Goal: Task Accomplishment & Management: Use online tool/utility

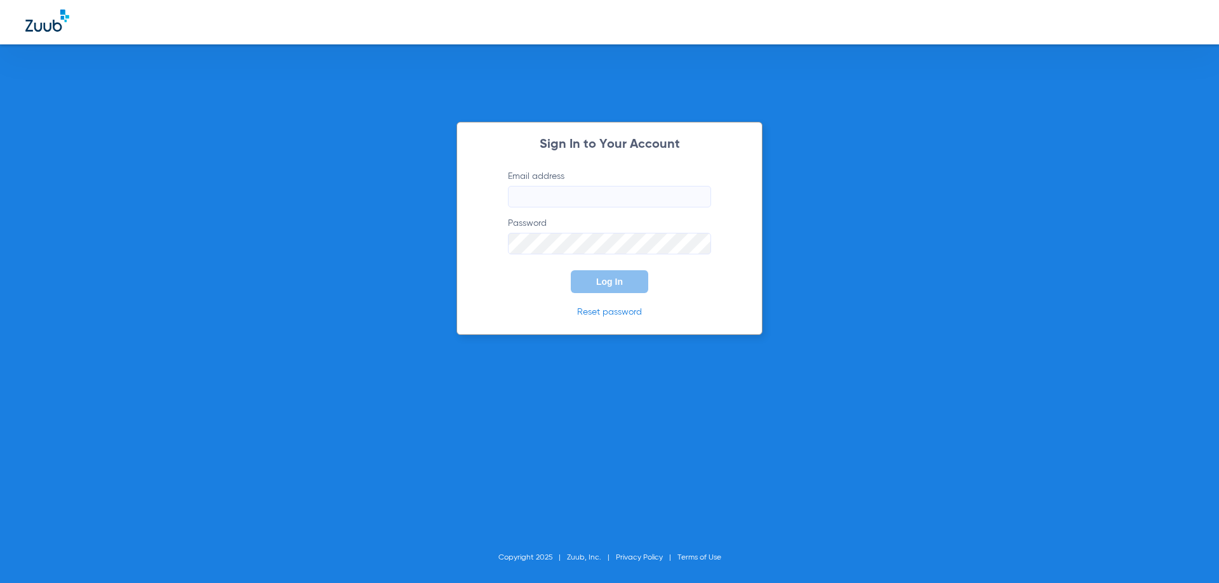
type input "[EMAIL_ADDRESS][DOMAIN_NAME]"
click at [595, 276] on button "Log In" at bounding box center [609, 281] width 77 height 23
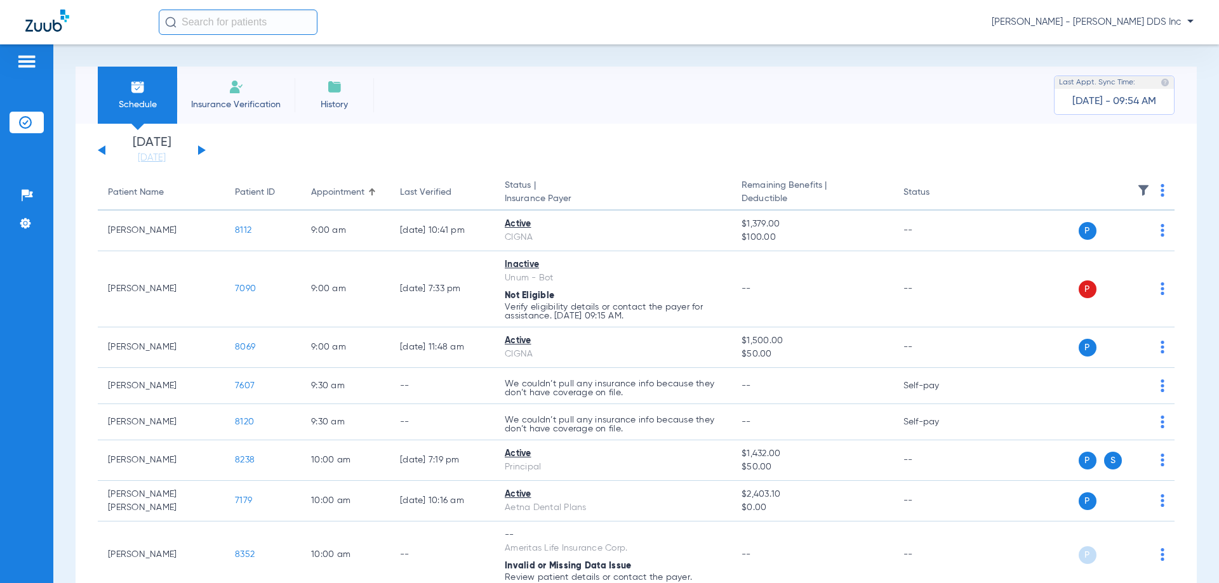
click at [239, 91] on img at bounding box center [235, 86] width 15 height 15
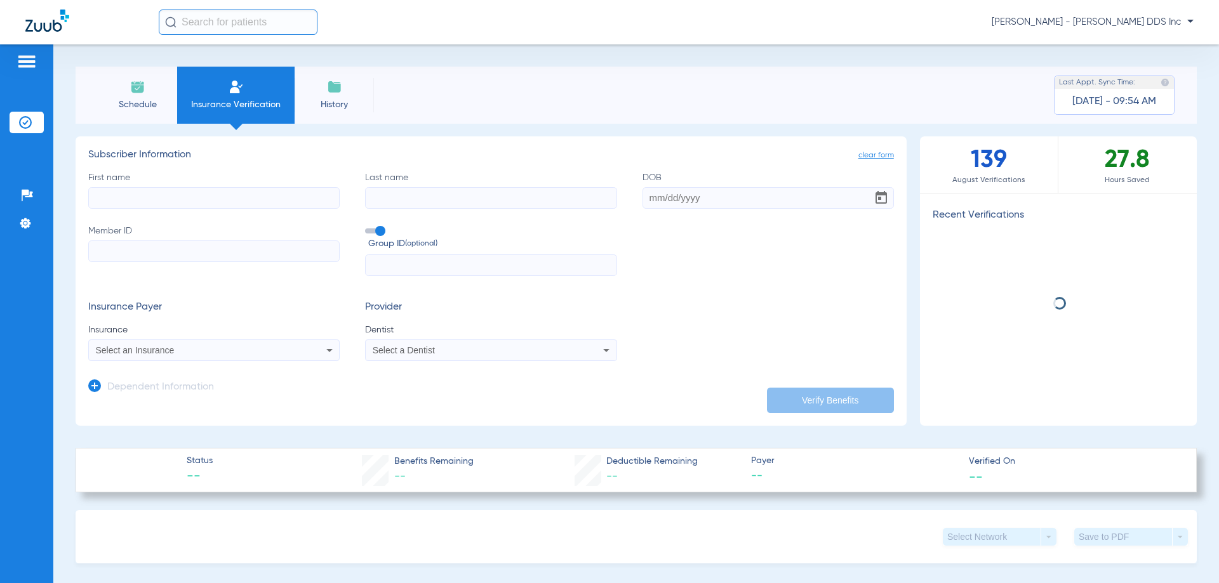
click at [237, 208] on input "First name" at bounding box center [213, 198] width 251 height 22
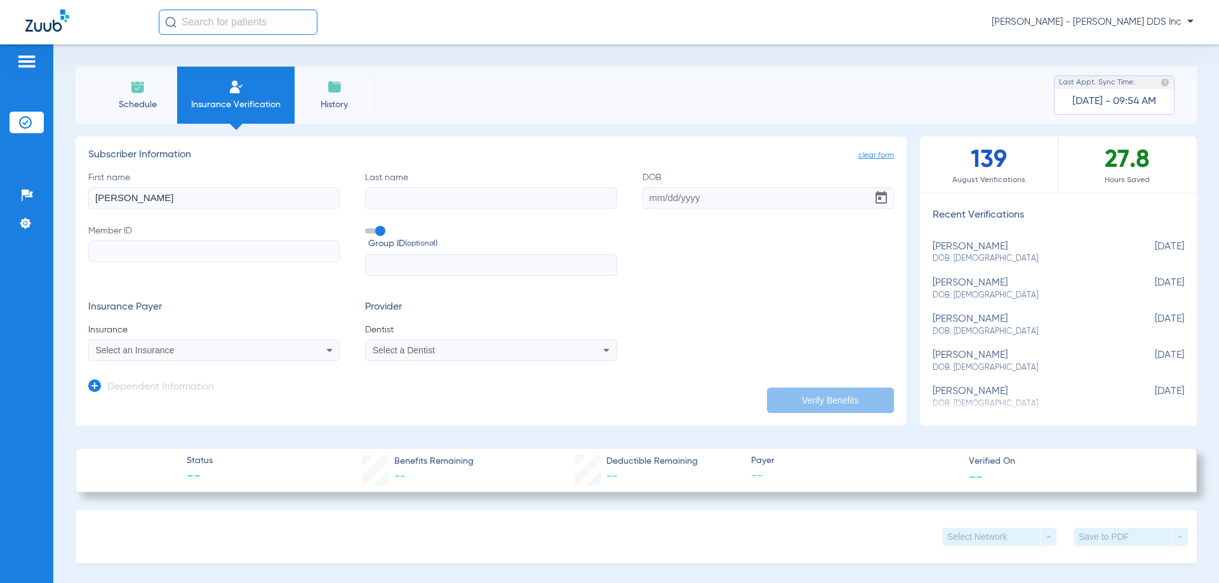
type input "[PERSON_NAME]"
type input "[DATE]"
click at [204, 250] on input "Member ID" at bounding box center [213, 252] width 251 height 22
type input "555886929"
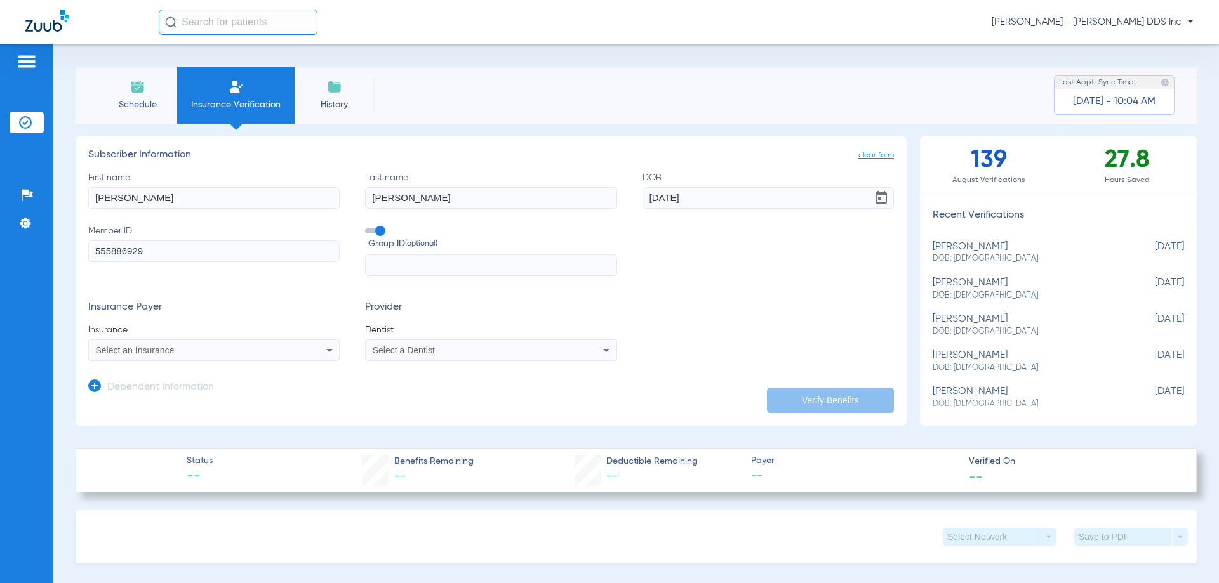
click at [170, 341] on mat-select "Select an Insurance" at bounding box center [213, 351] width 251 height 22
click at [168, 355] on div "Select an Insurance" at bounding box center [214, 350] width 250 height 15
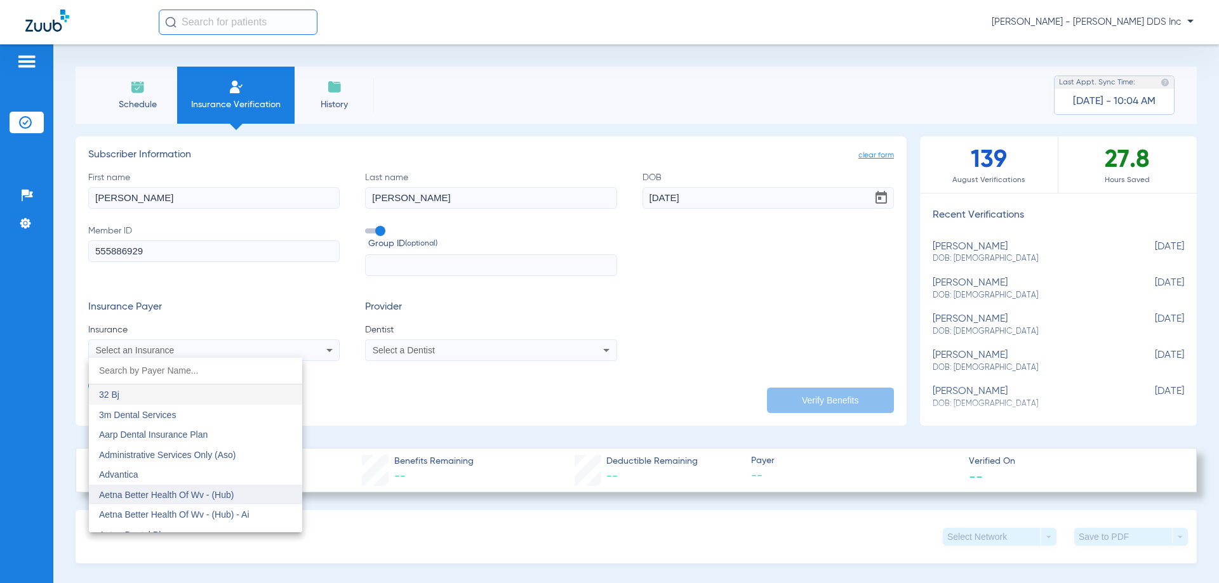
scroll to position [127, 0]
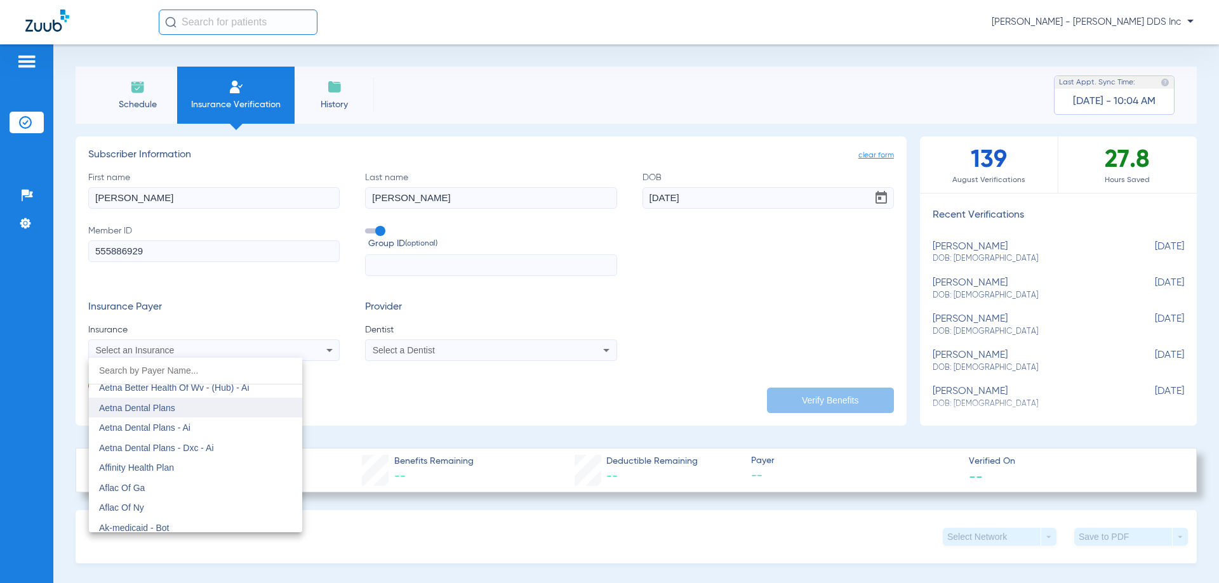
click at [212, 412] on mat-option "Aetna Dental Plans" at bounding box center [195, 408] width 213 height 20
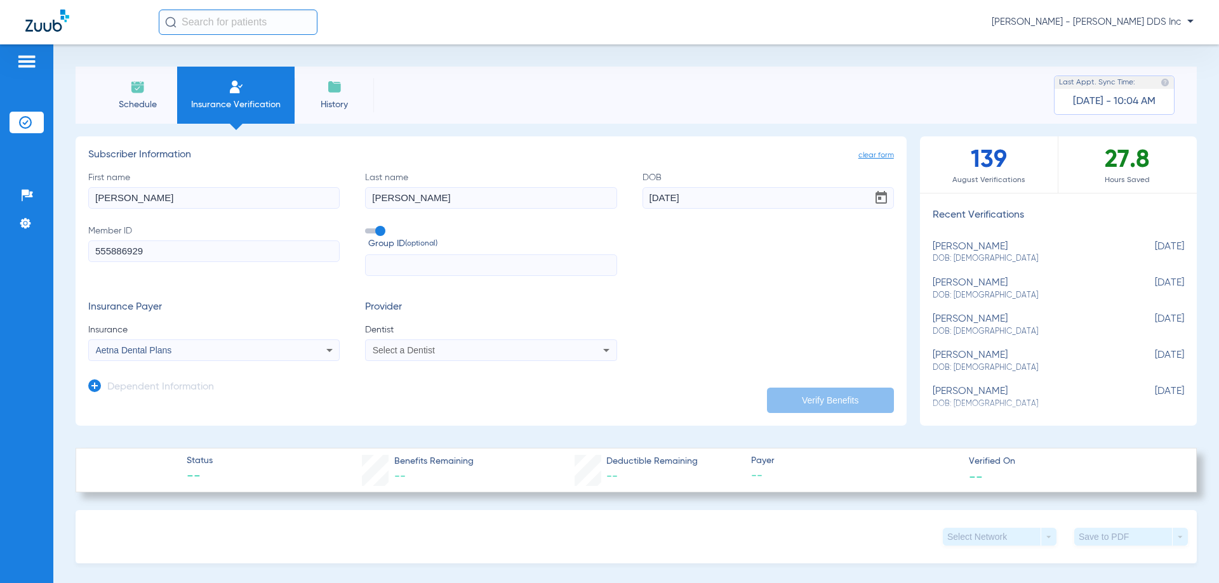
click at [458, 354] on div "Select a Dentist" at bounding box center [468, 350] width 190 height 9
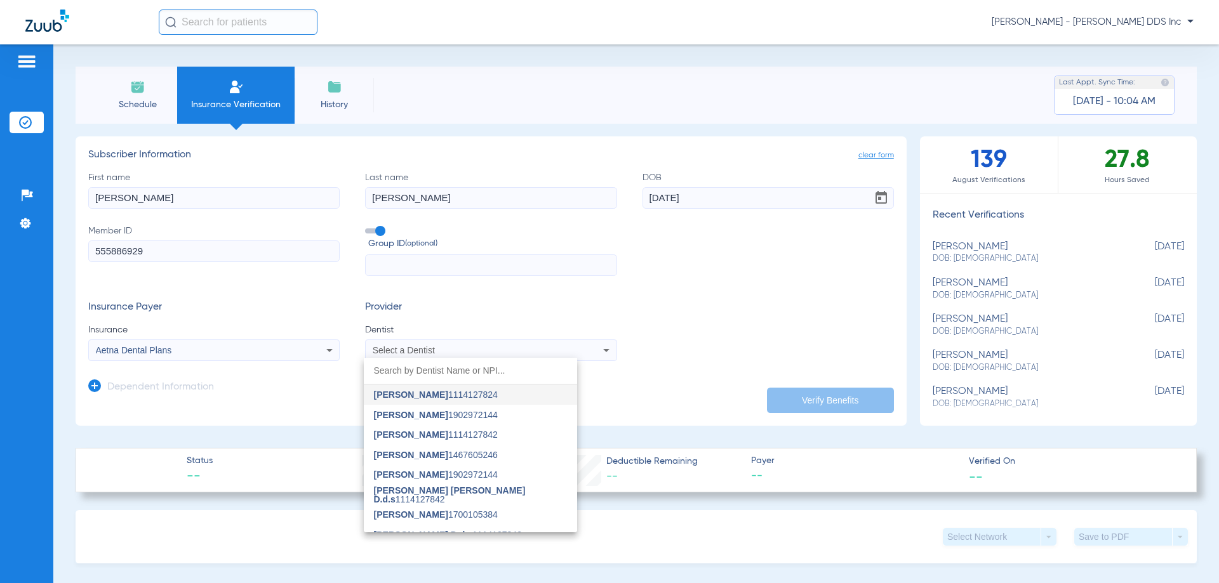
click at [576, 429] on div "[PERSON_NAME] 1114127824 [PERSON_NAME] 1902972144 [PERSON_NAME] 1114127842 [PER…" at bounding box center [609, 291] width 1219 height 583
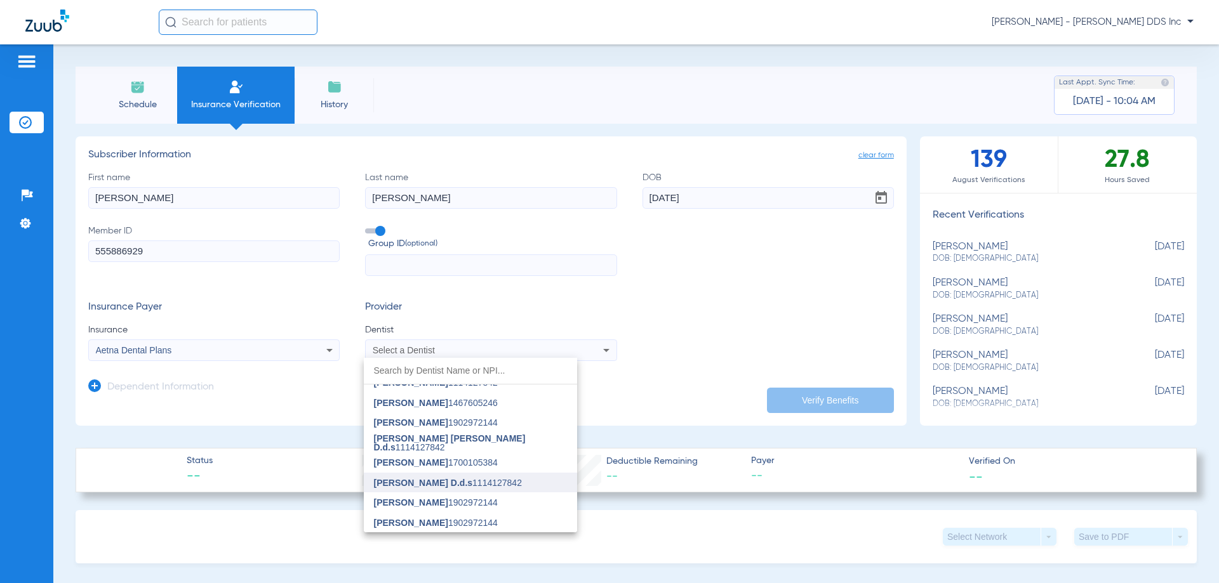
click at [418, 484] on span "[PERSON_NAME] D.d.s" at bounding box center [423, 483] width 99 height 10
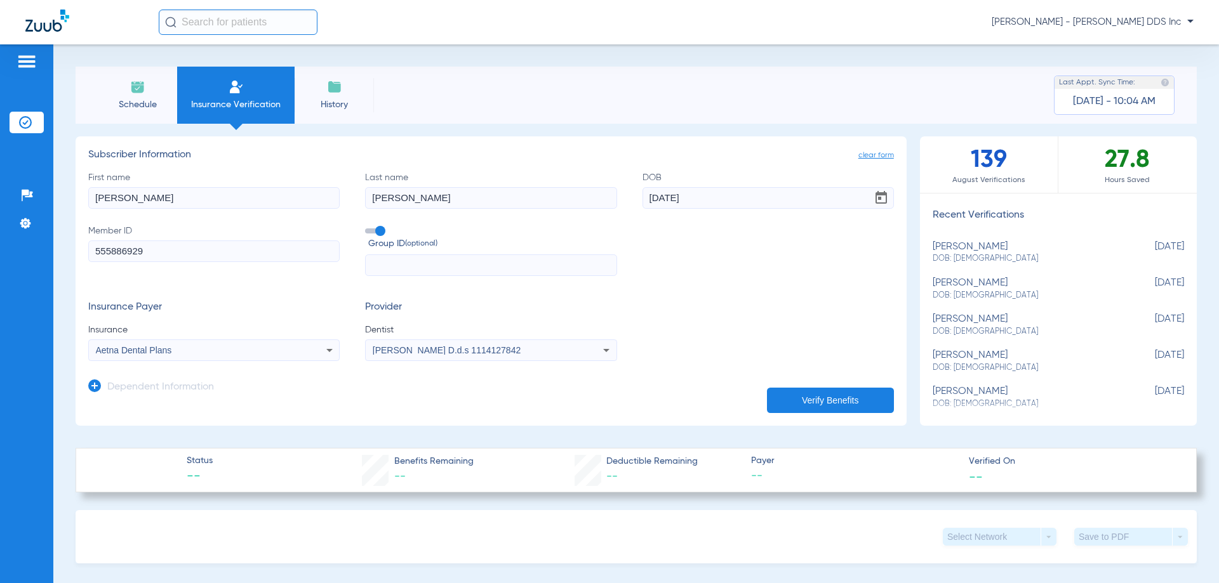
click at [789, 400] on button "Verify Benefits" at bounding box center [830, 400] width 127 height 25
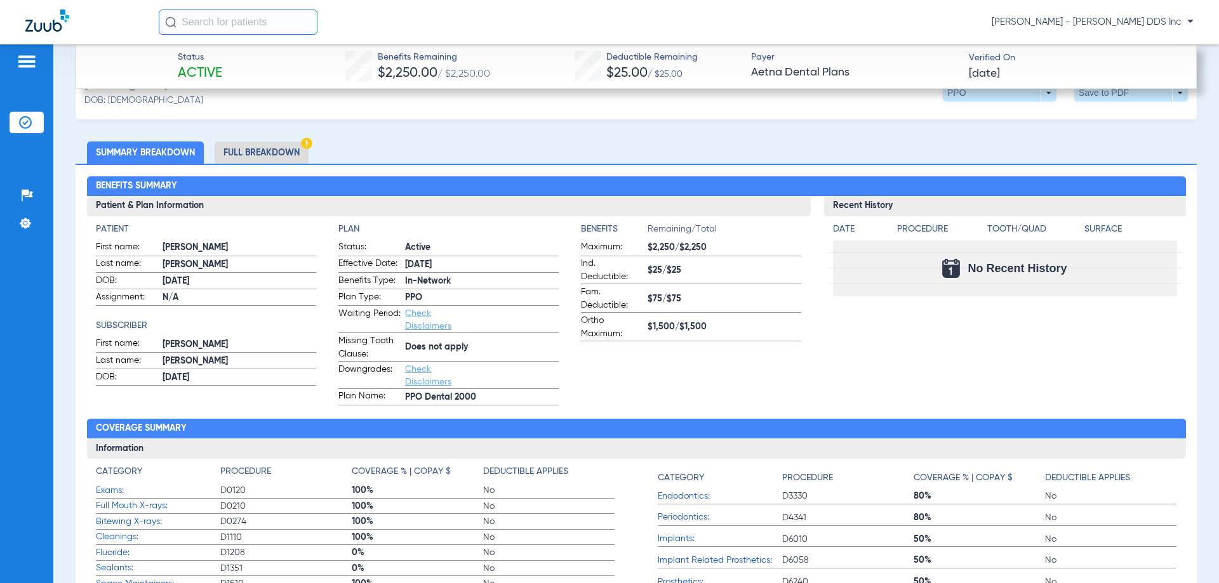
scroll to position [381, 0]
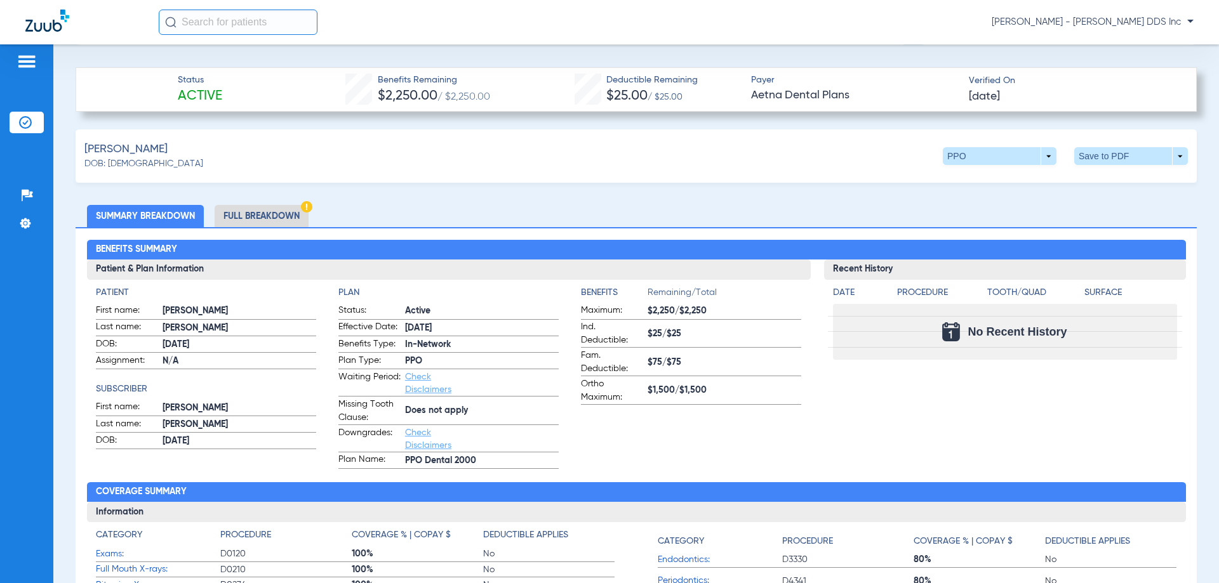
click at [242, 207] on li "Full Breakdown" at bounding box center [262, 216] width 94 height 22
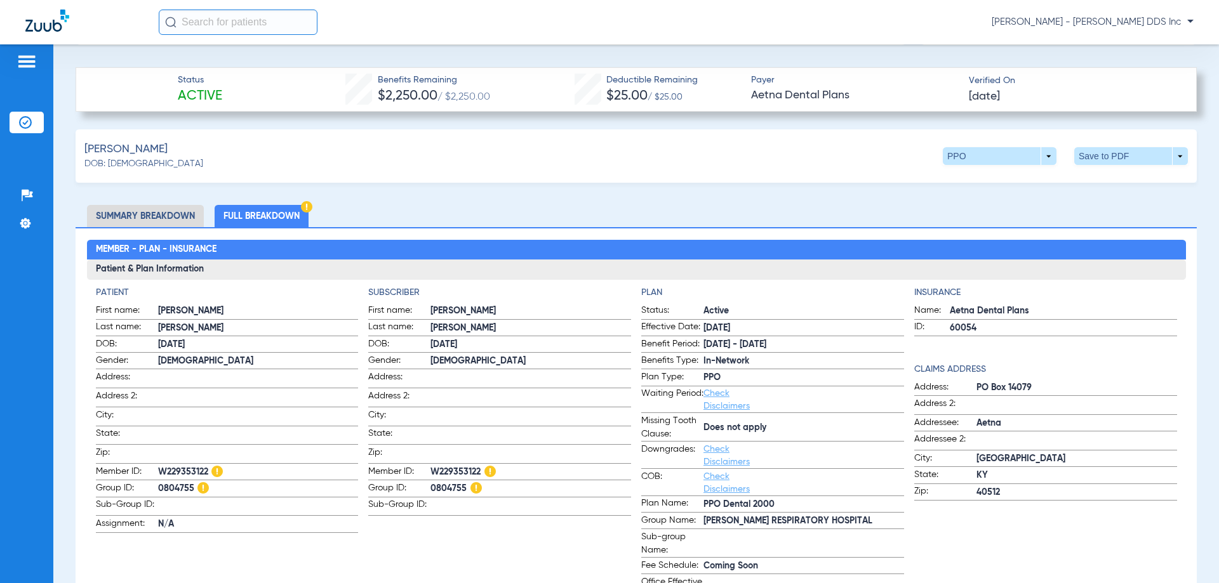
drag, startPoint x: 479, startPoint y: 464, endPoint x: 432, endPoint y: 463, distance: 46.3
click at [432, 466] on span "W229353122" at bounding box center [530, 472] width 201 height 13
copy span "W229353122"
click at [461, 499] on span at bounding box center [530, 504] width 201 height 13
drag, startPoint x: 464, startPoint y: 486, endPoint x: 429, endPoint y: 486, distance: 34.9
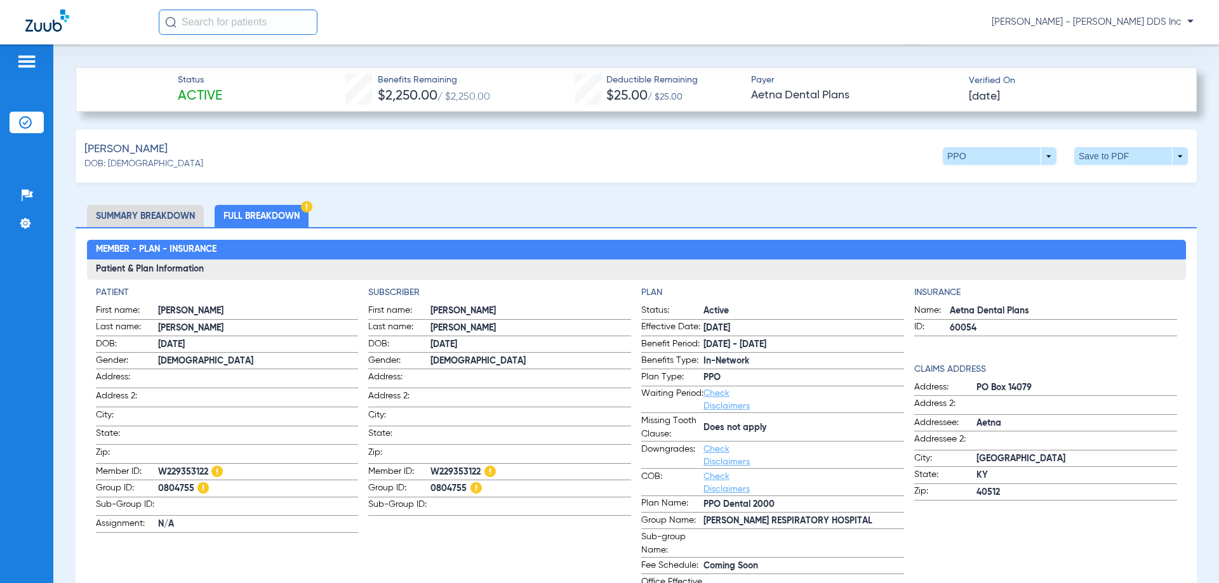
click at [430, 486] on span "0804755" at bounding box center [530, 488] width 201 height 13
copy span "0804755"
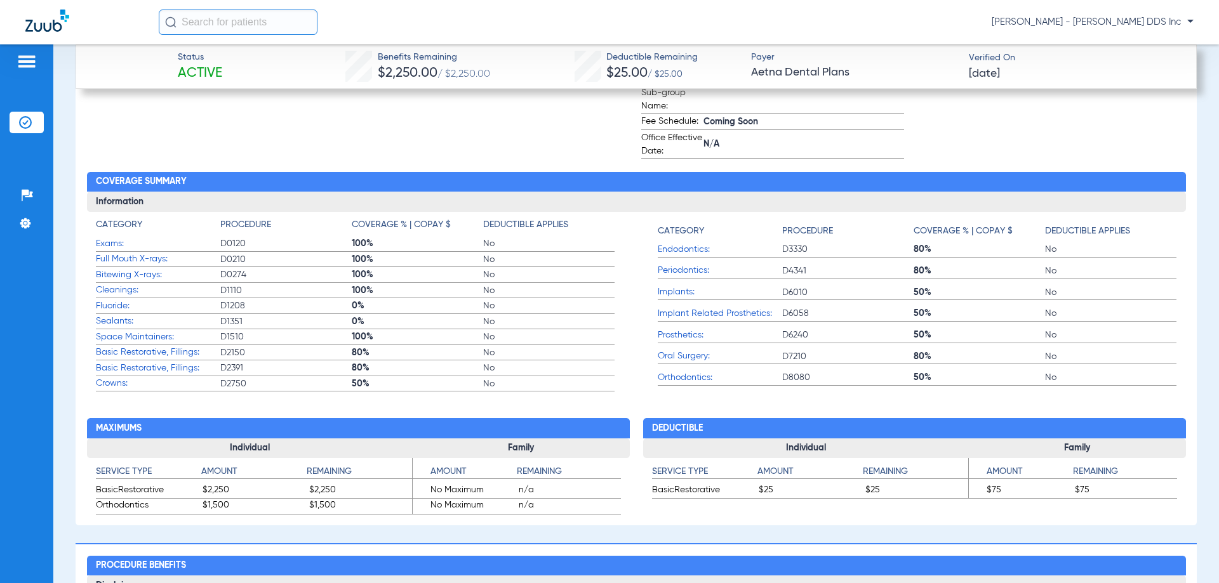
scroll to position [762, 0]
